Goal: Information Seeking & Learning: Find contact information

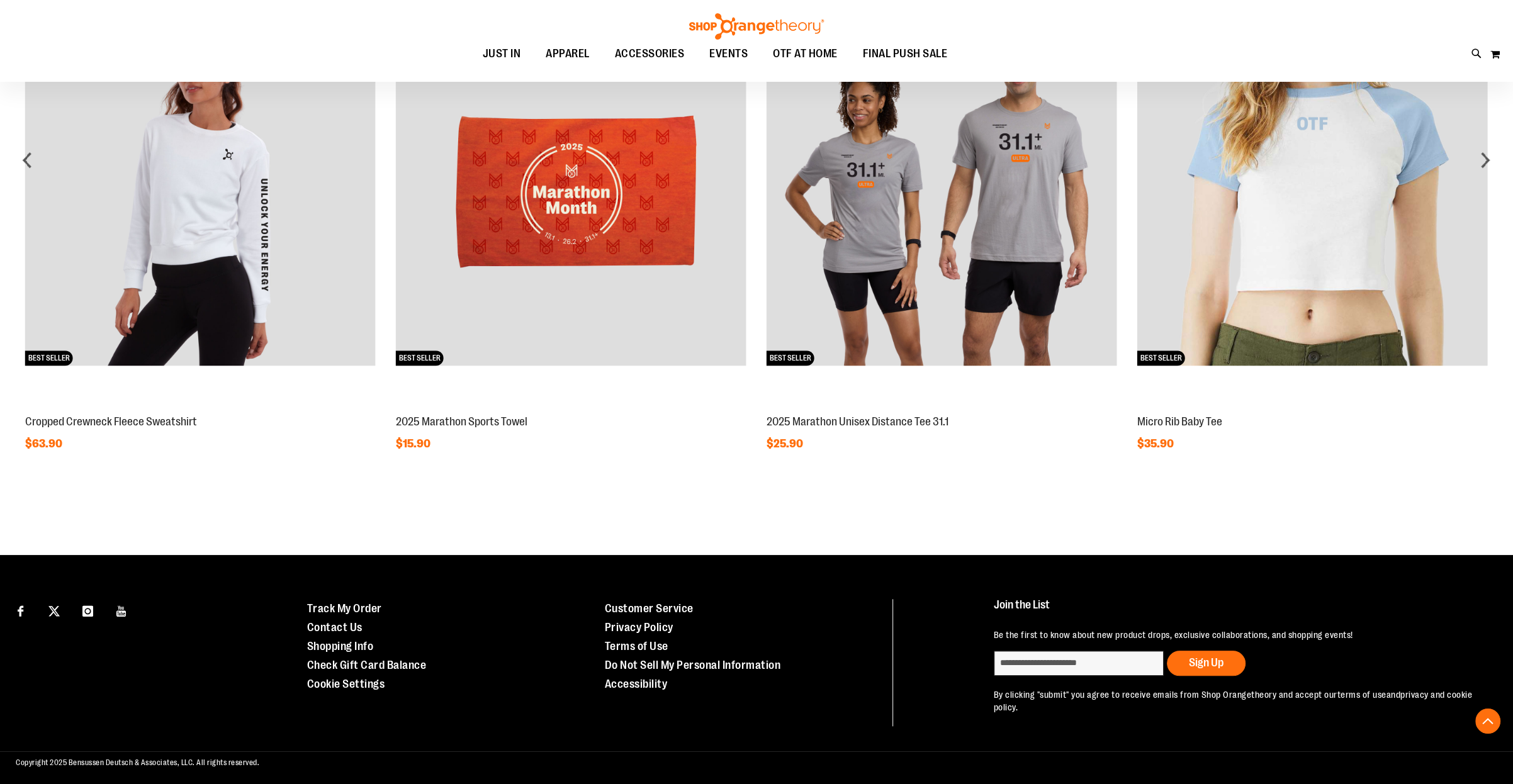
scroll to position [1318, 0]
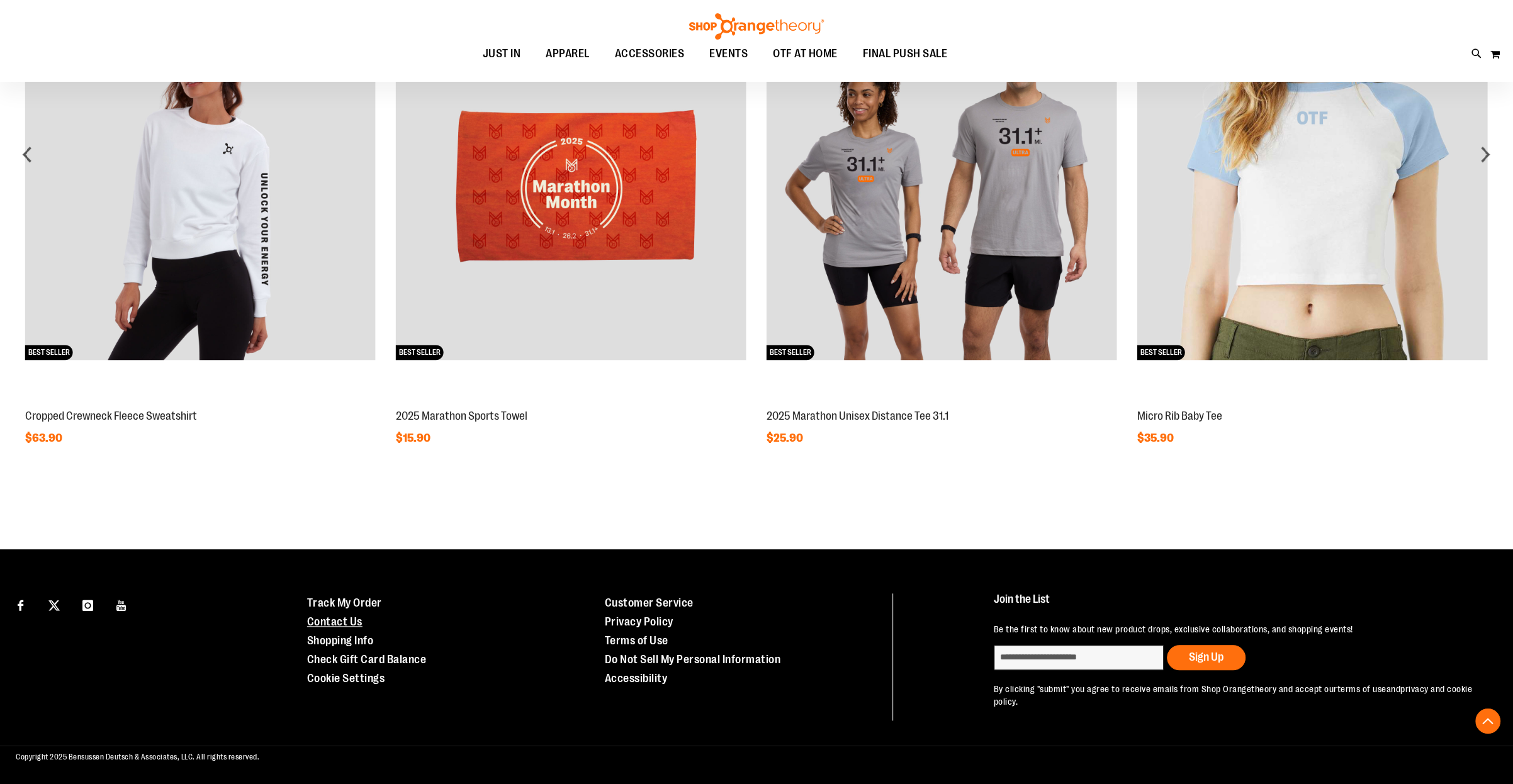
click at [352, 627] on link "Contact Us" at bounding box center [334, 621] width 56 height 13
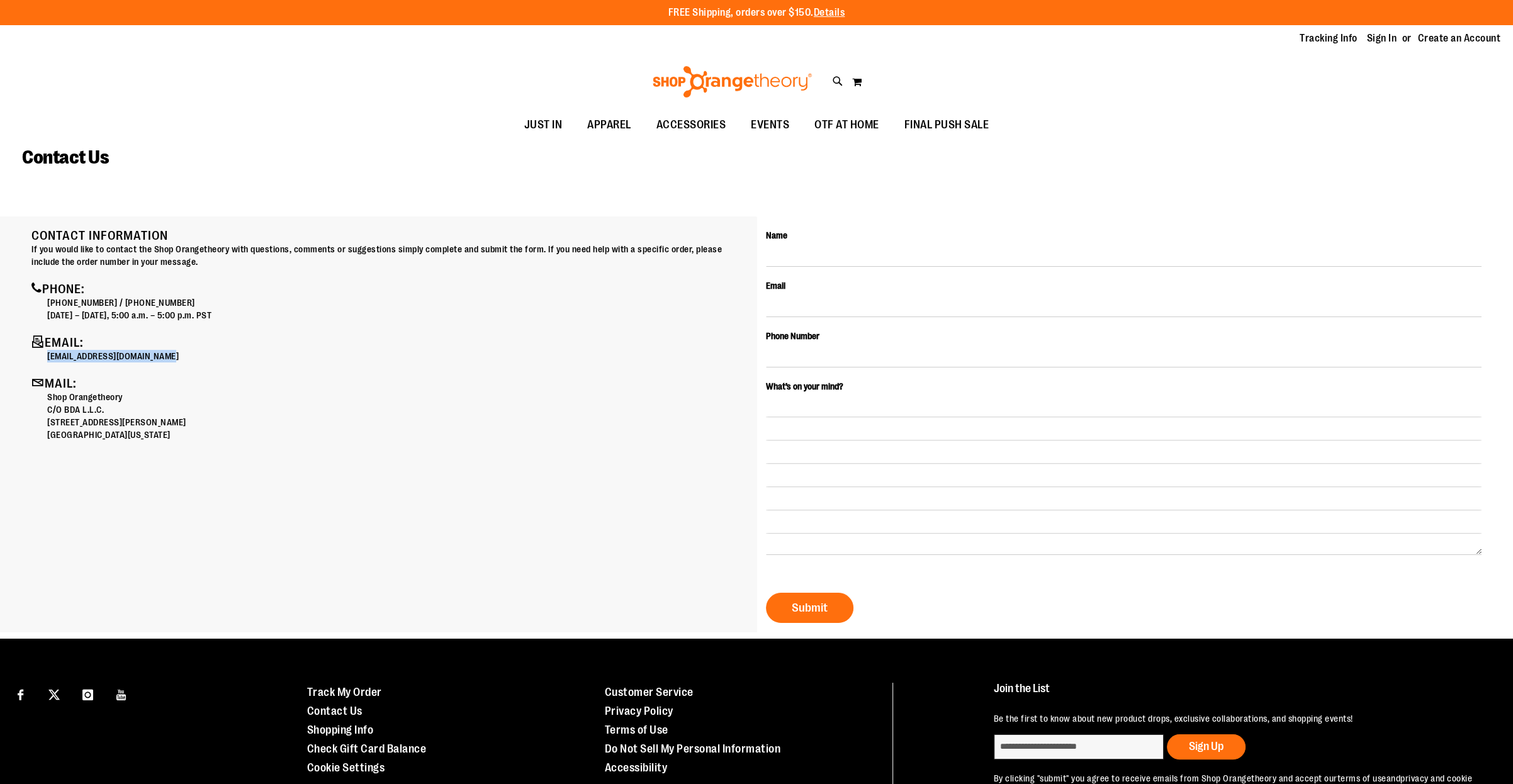
drag, startPoint x: 175, startPoint y: 354, endPoint x: 47, endPoint y: 356, distance: 128.0
click at [47, 356] on div "Contact Information If you would like to contact the Shop Orangetheory with que…" at bounding box center [389, 335] width 715 height 212
copy p "[EMAIL_ADDRESS][DOMAIN_NAME]"
